Goal: Information Seeking & Learning: Learn about a topic

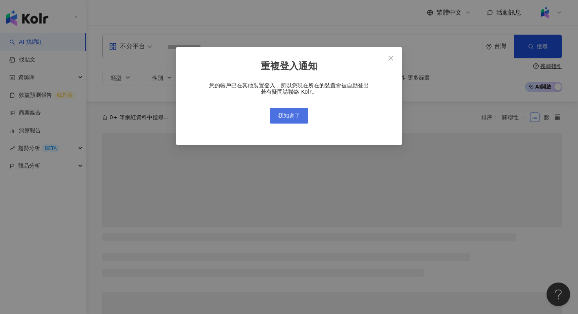
click at [295, 116] on span "我知道了" at bounding box center [289, 115] width 22 height 6
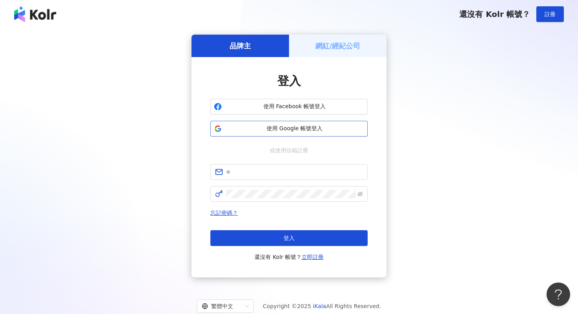
click at [316, 125] on span "使用 Google 帳號登入" at bounding box center [294, 129] width 139 height 8
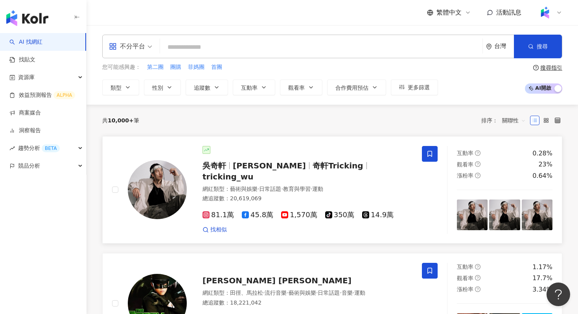
click at [246, 186] on span "藝術與娛樂" at bounding box center [244, 189] width 28 height 6
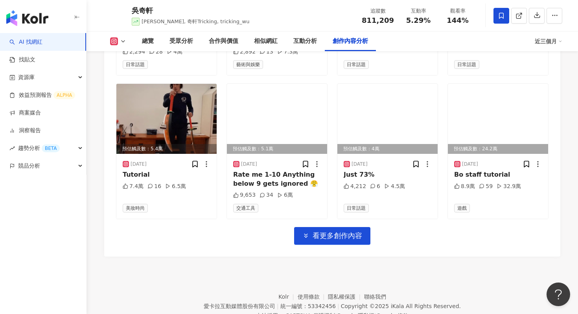
scroll to position [2780, 0]
